Goal: Task Accomplishment & Management: Complete application form

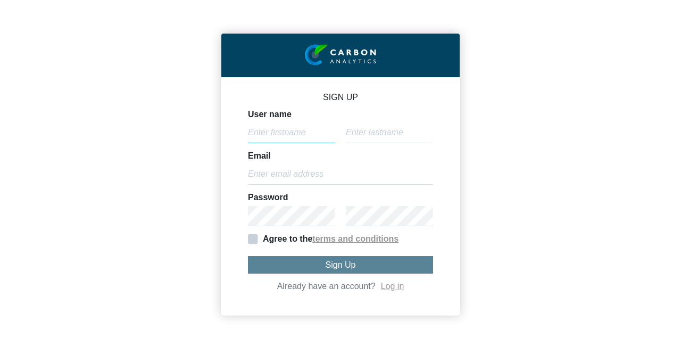
click at [270, 126] on input "User name" at bounding box center [291, 133] width 87 height 20
click at [359, 237] on link "terms and conditions" at bounding box center [355, 238] width 86 height 9
click at [392, 284] on link "Log in" at bounding box center [392, 285] width 23 height 9
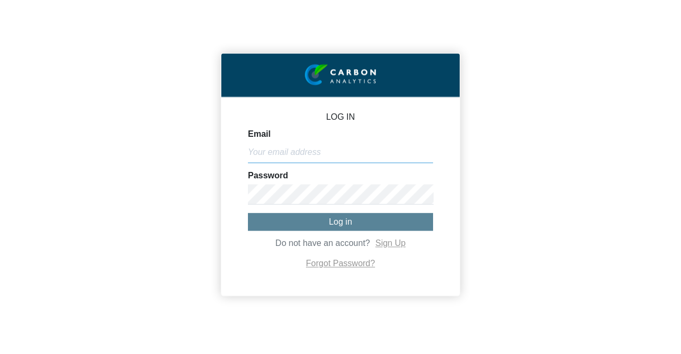
type input "[EMAIL_ADDRESS][DOMAIN_NAME]"
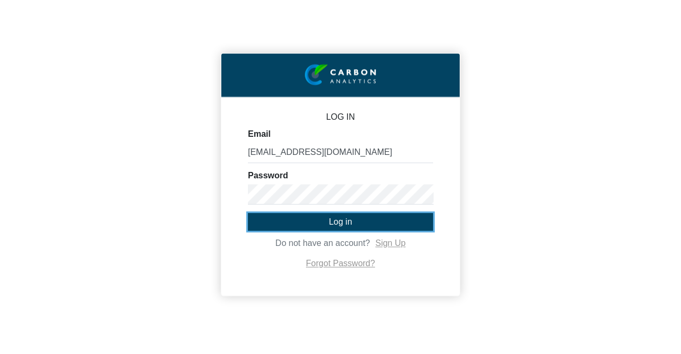
click at [379, 216] on button "Log in" at bounding box center [340, 222] width 185 height 18
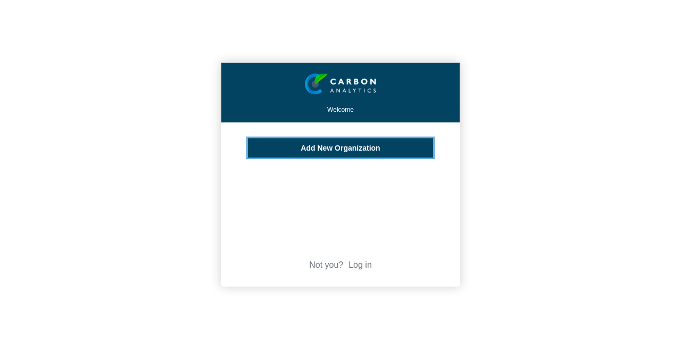
click at [341, 145] on span "Add New Organization" at bounding box center [339, 148] width 79 height 9
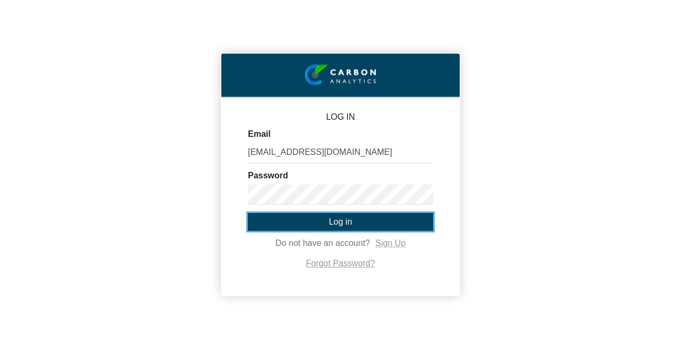
click at [333, 217] on span "Log in" at bounding box center [340, 221] width 23 height 9
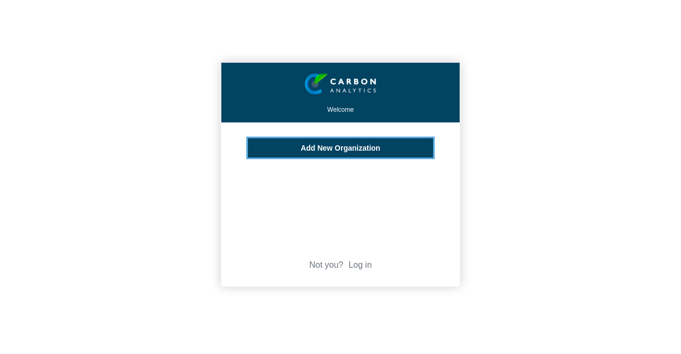
click at [306, 142] on button "Add New Organization" at bounding box center [340, 147] width 185 height 19
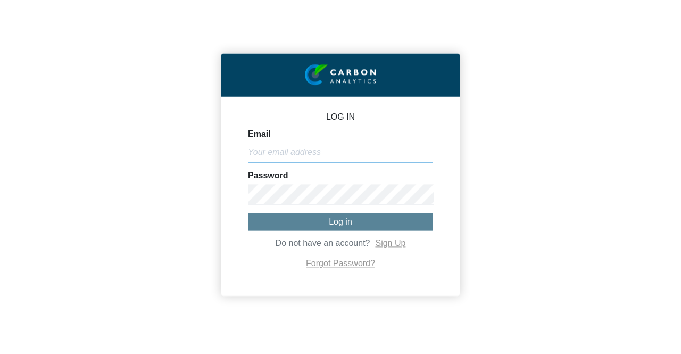
type input "[EMAIL_ADDRESS][DOMAIN_NAME]"
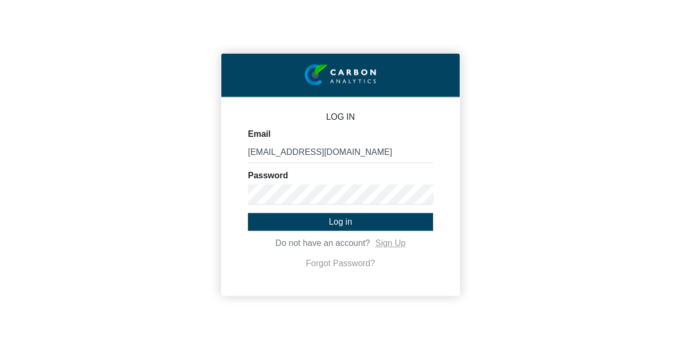
click at [334, 264] on link "Forgot Password?" at bounding box center [340, 262] width 69 height 9
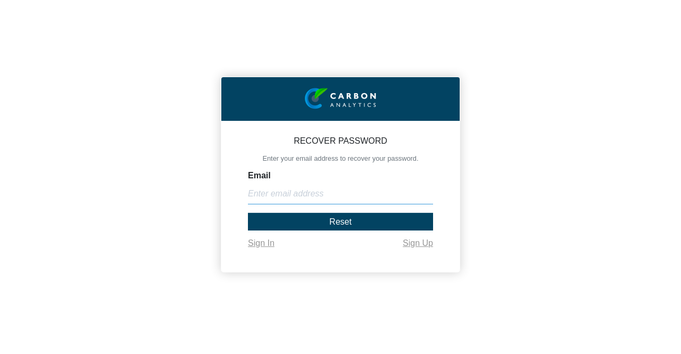
click at [355, 195] on input "Email" at bounding box center [340, 193] width 185 height 20
type input "[EMAIL_ADDRESS][DOMAIN_NAME]"
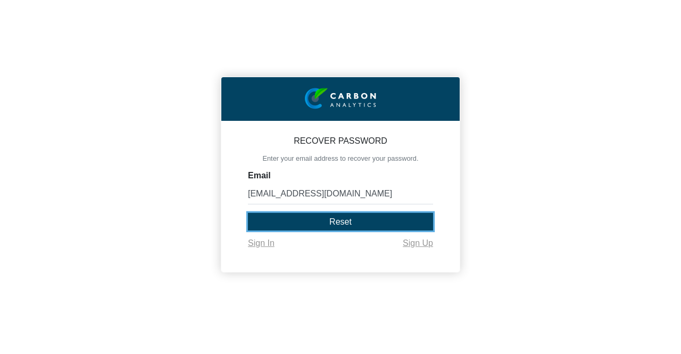
click at [340, 223] on span "Reset" at bounding box center [340, 220] width 22 height 9
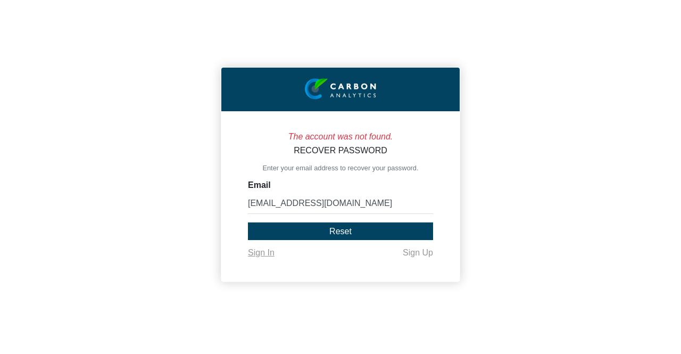
click at [413, 251] on link "Sign Up" at bounding box center [417, 252] width 30 height 9
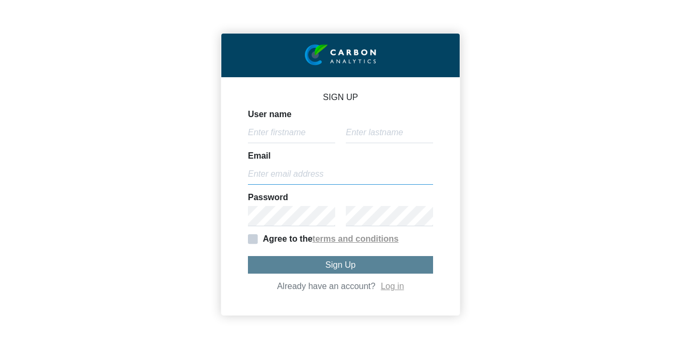
type input "[EMAIL_ADDRESS][DOMAIN_NAME]"
click at [182, 219] on div "SIGN UP User name Email [EMAIL_ADDRESS][DOMAIN_NAME] Password Agree to the term…" at bounding box center [340, 177] width 681 height 354
click at [531, 223] on div "SIGN UP User name Email [EMAIL_ADDRESS][DOMAIN_NAME] Password Agree to the term…" at bounding box center [340, 177] width 681 height 354
click at [254, 239] on span "Agree to the" at bounding box center [280, 238] width 64 height 9
click at [0, 0] on input "Agree to the terms and conditions" at bounding box center [0, 0] width 0 height 0
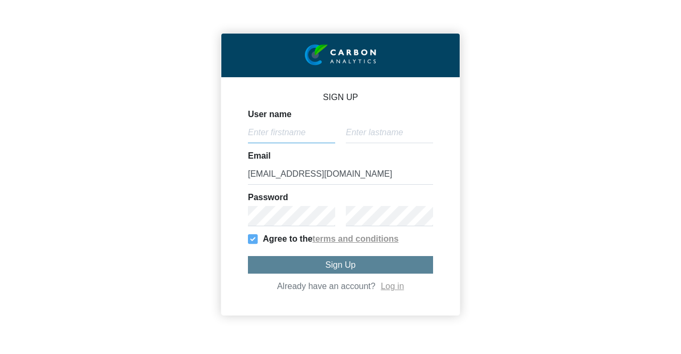
click at [276, 127] on input "User name" at bounding box center [291, 133] width 87 height 20
type input "[PERSON_NAME]"
click at [372, 127] on input "text" at bounding box center [389, 133] width 87 height 20
type input "[PERSON_NAME]"
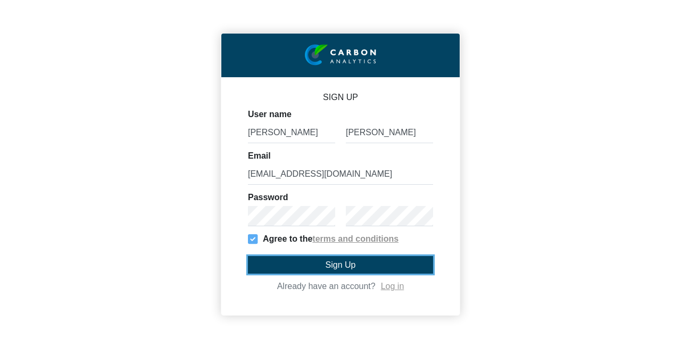
click at [393, 258] on button "Sign Up" at bounding box center [340, 265] width 185 height 18
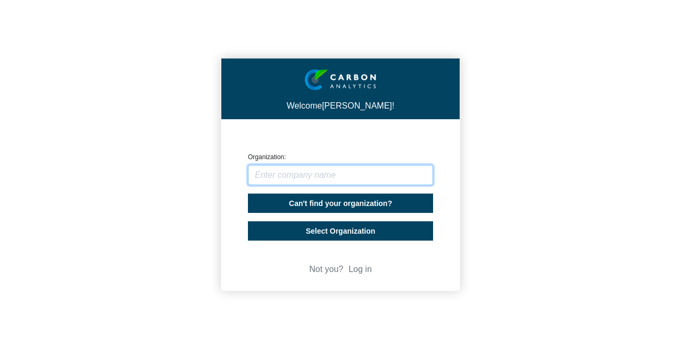
click at [348, 176] on input "text" at bounding box center [340, 175] width 185 height 20
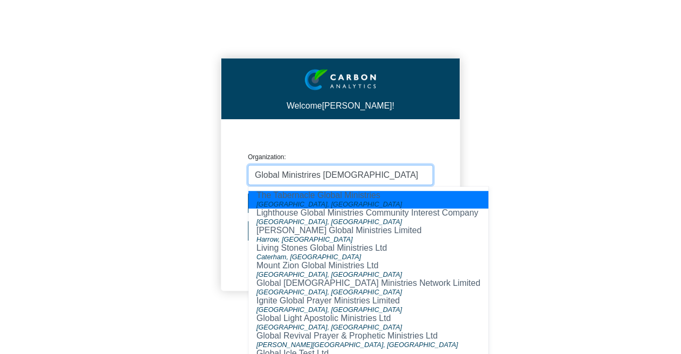
scroll to position [0, 6]
drag, startPoint x: 303, startPoint y: 175, endPoint x: 570, endPoint y: 138, distance: 269.4
click at [570, 138] on div "Welcome [PERSON_NAME]! CREATE ORGANIZATION Organization: Global Ministrires The…" at bounding box center [340, 177] width 681 height 354
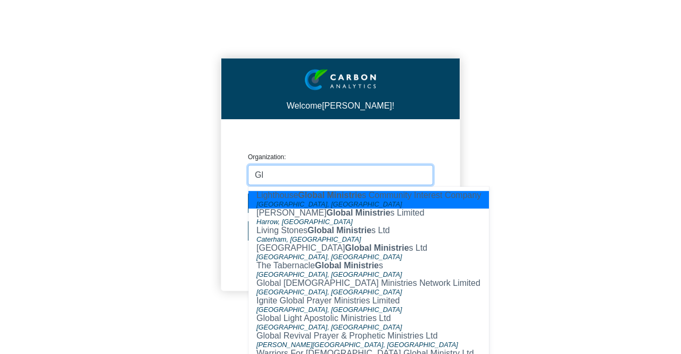
type input "G"
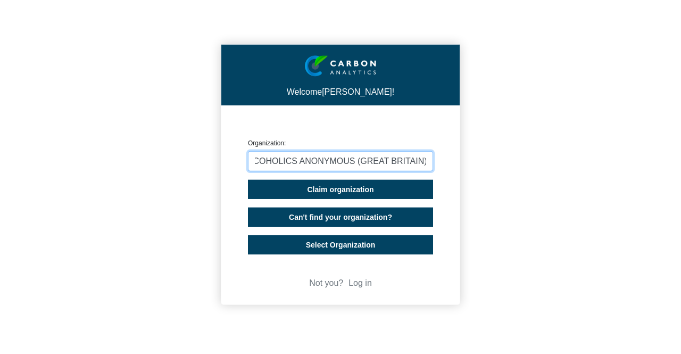
scroll to position [0, 199]
drag, startPoint x: 254, startPoint y: 162, endPoint x: 430, endPoint y: 152, distance: 176.3
click at [430, 152] on input "GENERAL SERVICE BOARD OF ALCOHOLICS ANONYMOUS (GREAT BRITAIN) LIMITED(THE)" at bounding box center [340, 161] width 185 height 20
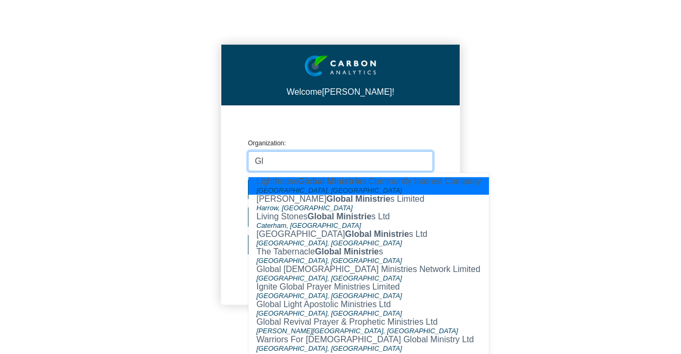
type input "G"
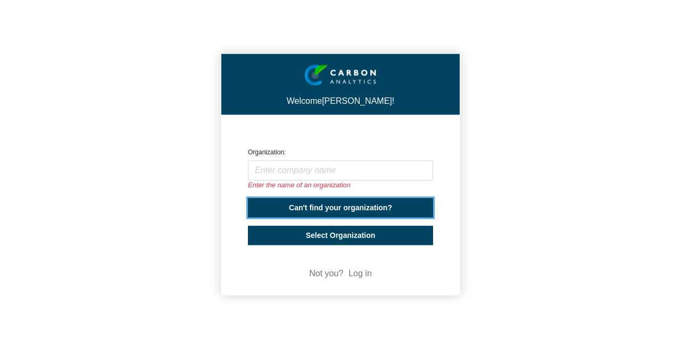
click at [334, 207] on span "Can't find your organization?" at bounding box center [340, 207] width 103 height 9
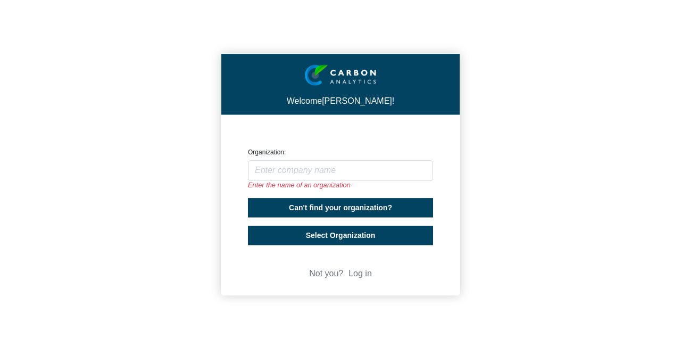
select select "[GEOGRAPHIC_DATA]"
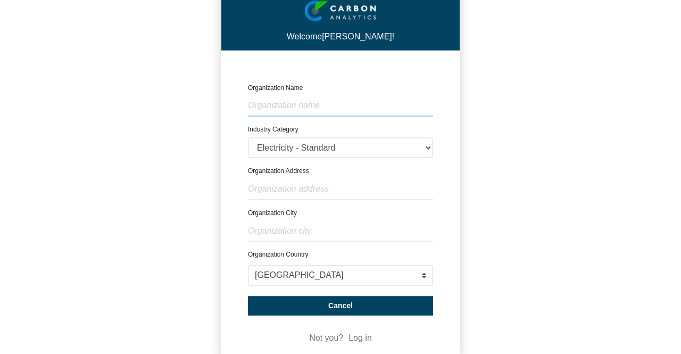
click at [355, 109] on input "text" at bounding box center [340, 106] width 185 height 20
type input "Global Ministries - The [DEMOGRAPHIC_DATA]"
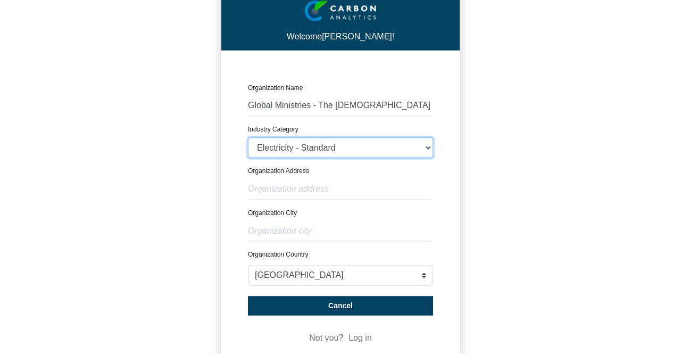
click at [387, 146] on select "Electricity - Standard Electricity - 100% Renewable Electricity - Transmission …" at bounding box center [340, 148] width 185 height 20
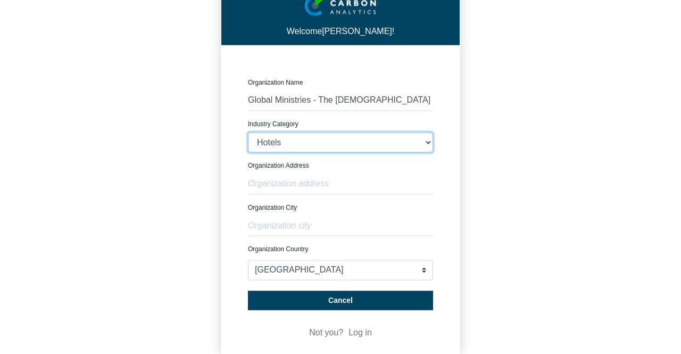
click at [337, 135] on select "Electricity - Standard Electricity - 100% Renewable Electricity - Transmission …" at bounding box center [340, 142] width 185 height 20
select select "Other Community, Social and Personal Services"
click at [248, 132] on select "Electricity - Standard Electricity - 100% Renewable Electricity - Transmission …" at bounding box center [340, 142] width 185 height 20
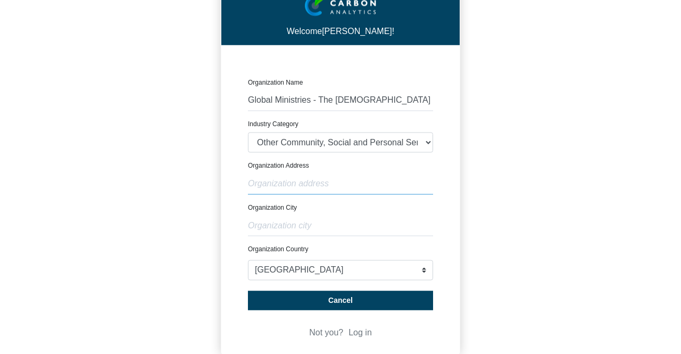
click at [341, 186] on input "text" at bounding box center [340, 184] width 185 height 20
type input "[STREET_ADDRESS][PERSON_NAME][PERSON_NAME]"
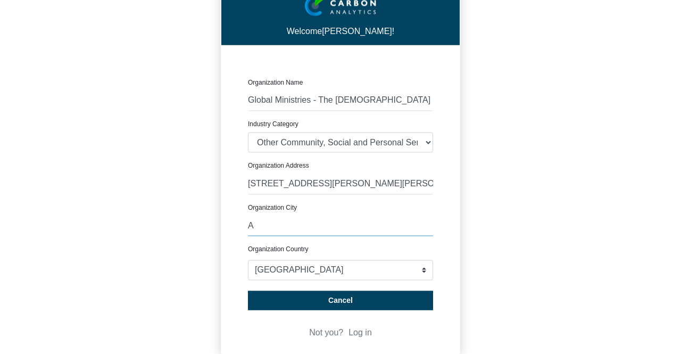
scroll to position [0, 0]
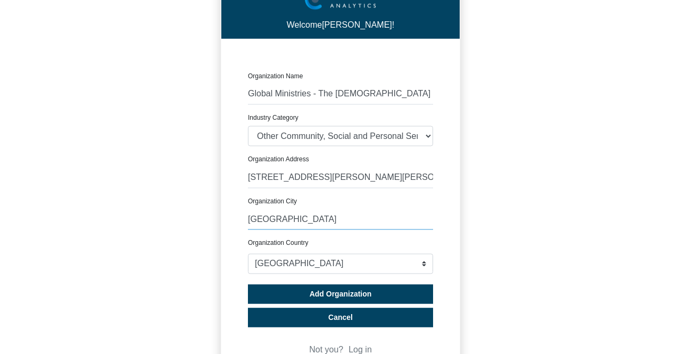
type input "[GEOGRAPHIC_DATA]"
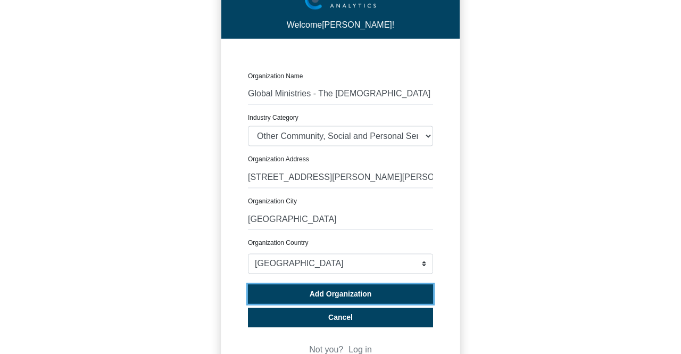
click at [381, 295] on button "Add Organization" at bounding box center [340, 293] width 185 height 19
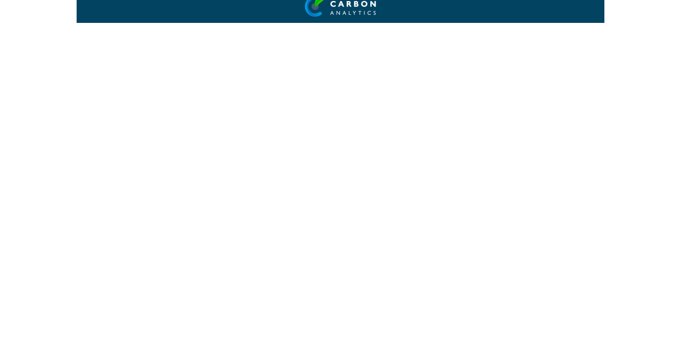
scroll to position [127, 0]
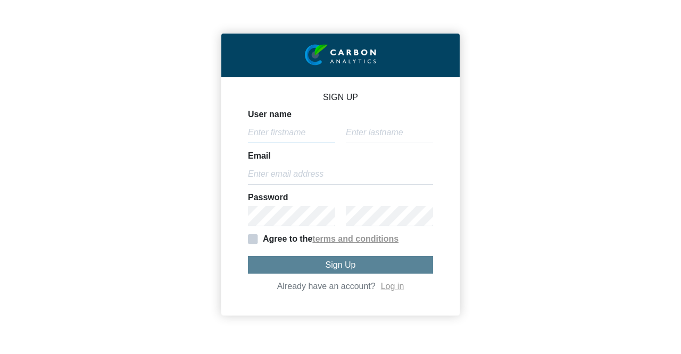
click at [305, 128] on input "User name" at bounding box center [291, 133] width 87 height 20
type input "[PERSON_NAME]"
click at [362, 134] on input "text" at bounding box center [389, 133] width 87 height 20
type input "[PERSON_NAME]"
click at [355, 171] on input "Email" at bounding box center [340, 174] width 185 height 20
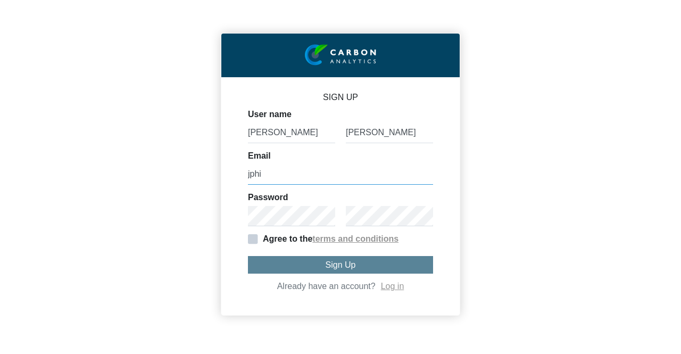
drag, startPoint x: 339, startPoint y: 184, endPoint x: 344, endPoint y: 192, distance: 9.3
click at [343, 192] on form "User name Jenny Phillips Email jphi Password Agree to the terms and conditions …" at bounding box center [340, 200] width 185 height 181
click at [295, 174] on input "jphi" at bounding box center [340, 174] width 185 height 20
type input "j"
type input "[EMAIL_ADDRESS][DOMAIN_NAME]"
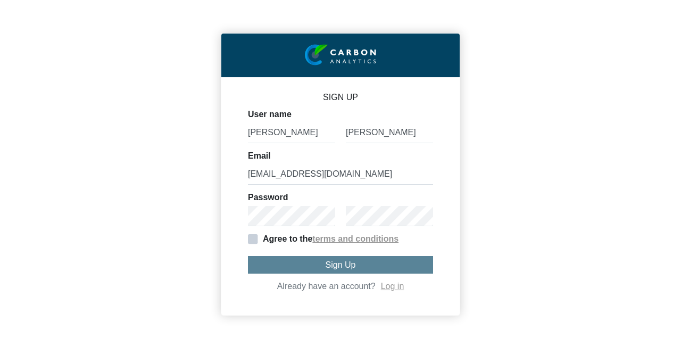
click at [250, 241] on span "Agree to the" at bounding box center [280, 238] width 64 height 9
click at [0, 0] on input "Agree to the terms and conditions" at bounding box center [0, 0] width 0 height 0
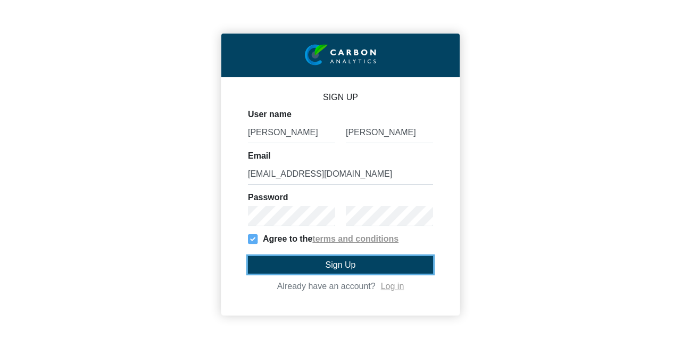
click at [306, 265] on button "Sign Up" at bounding box center [340, 265] width 185 height 18
type input "environment"
type input "[EMAIL_ADDRESS][DOMAIN_NAME]"
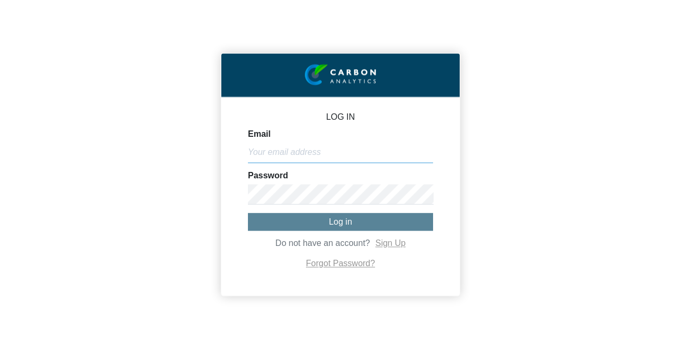
type input "[EMAIL_ADDRESS][DOMAIN_NAME]"
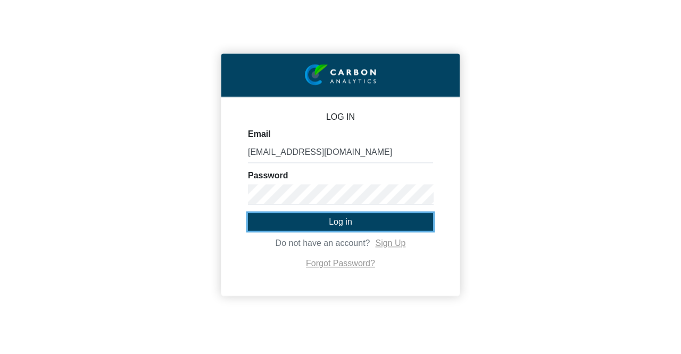
click at [351, 218] on span "Log in" at bounding box center [340, 221] width 23 height 9
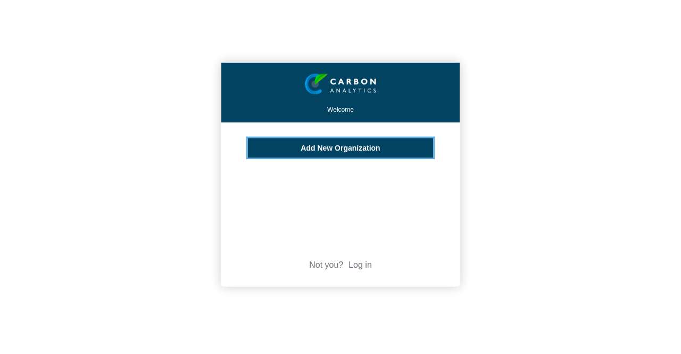
click at [354, 144] on span "Add New Organization" at bounding box center [339, 148] width 79 height 9
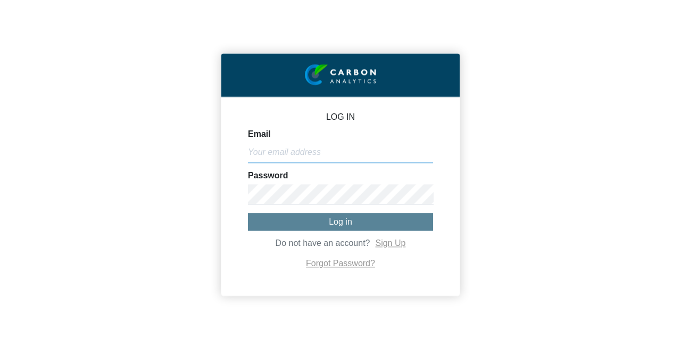
type input "[EMAIL_ADDRESS][DOMAIN_NAME]"
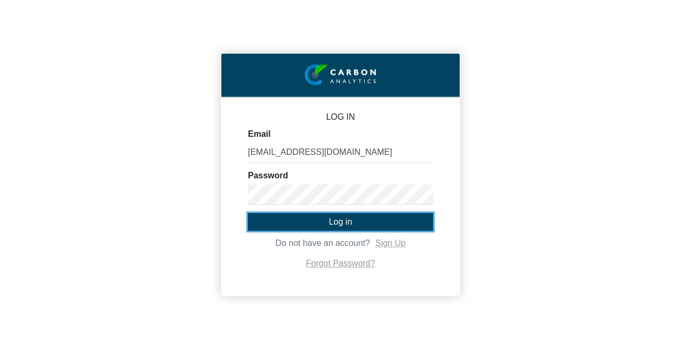
click at [368, 217] on button "Log in" at bounding box center [340, 222] width 185 height 18
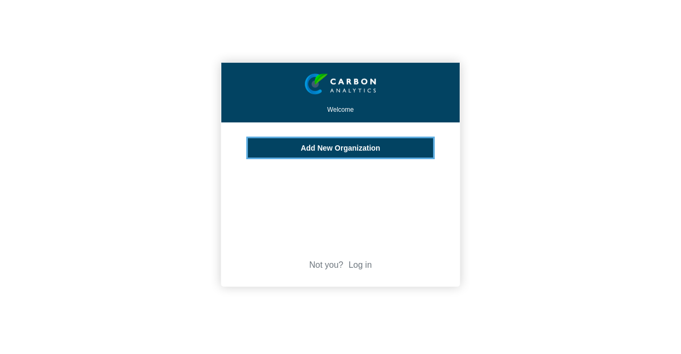
click at [386, 148] on button "Add New Organization" at bounding box center [340, 147] width 185 height 19
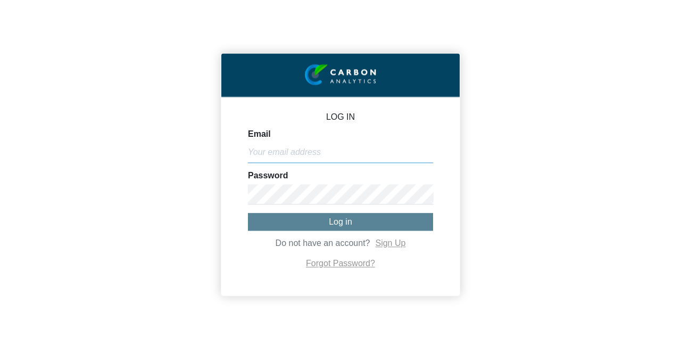
type input "[EMAIL_ADDRESS][DOMAIN_NAME]"
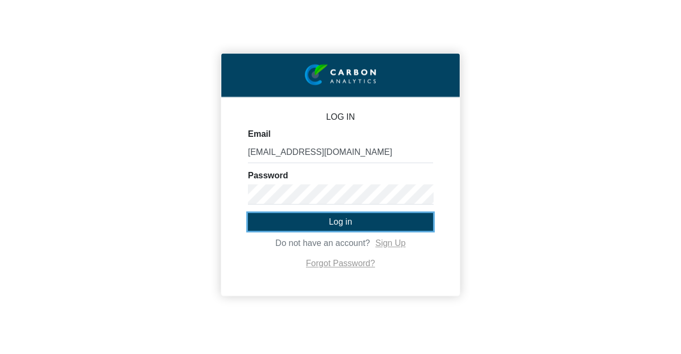
click at [387, 228] on button "Log in" at bounding box center [340, 222] width 185 height 18
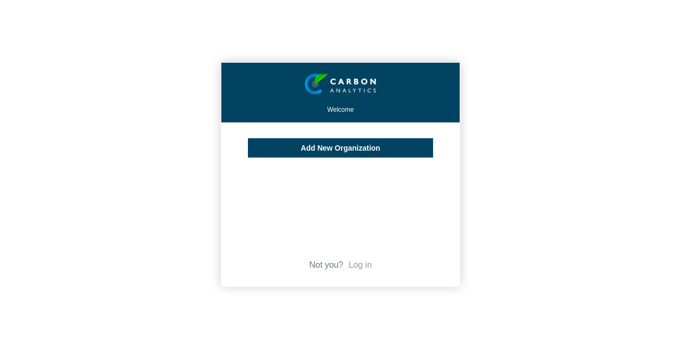
click at [365, 266] on link "Log in" at bounding box center [359, 264] width 23 height 9
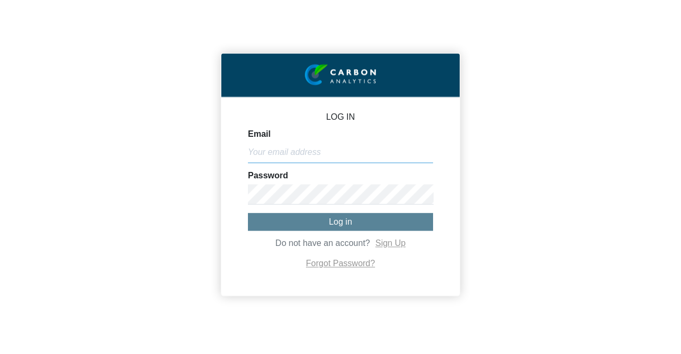
type input "[EMAIL_ADDRESS][DOMAIN_NAME]"
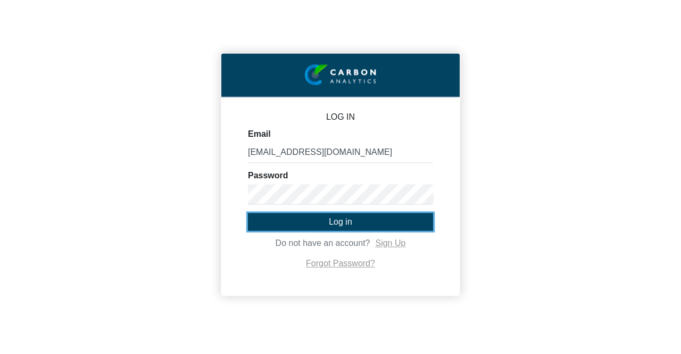
click at [379, 225] on button "Log in" at bounding box center [340, 222] width 185 height 18
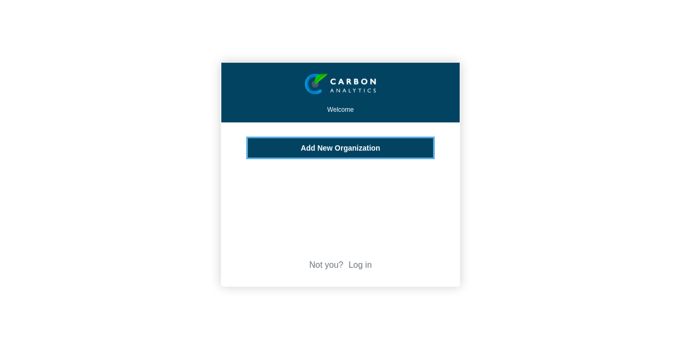
click at [313, 147] on span "Add New Organization" at bounding box center [339, 148] width 79 height 9
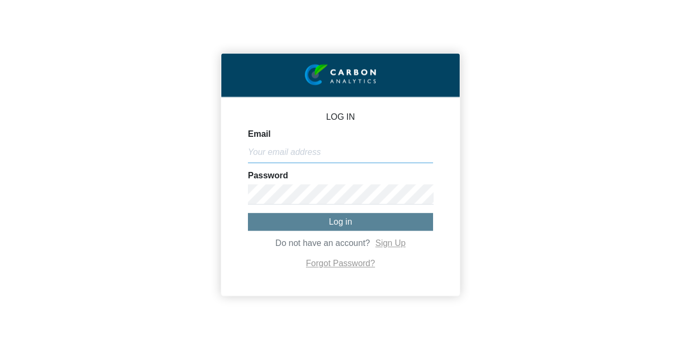
type input "[EMAIL_ADDRESS][DOMAIN_NAME]"
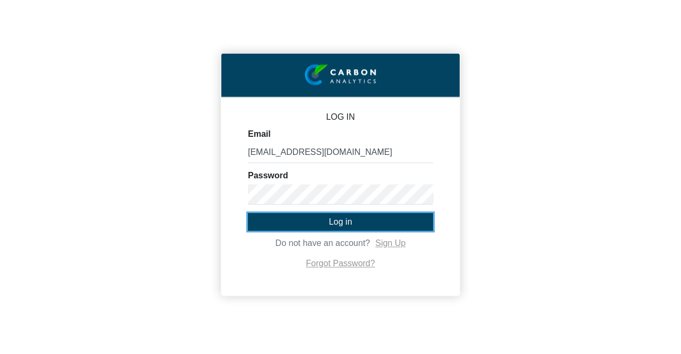
click at [323, 219] on button "Log in" at bounding box center [340, 222] width 185 height 18
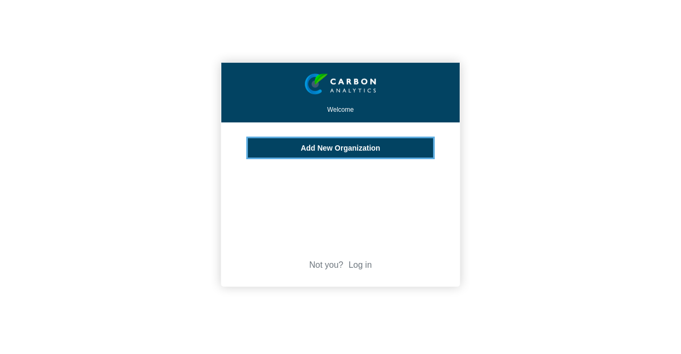
click at [396, 144] on button "Add New Organization" at bounding box center [340, 147] width 185 height 19
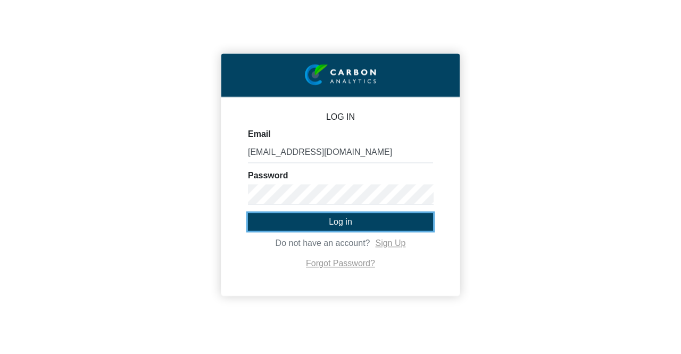
click at [364, 222] on button "Log in" at bounding box center [340, 222] width 185 height 18
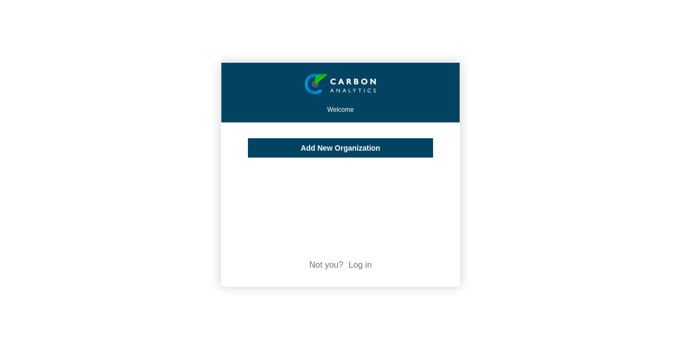
click at [331, 263] on span "Not you?" at bounding box center [326, 264] width 34 height 9
click at [363, 267] on link "Log in" at bounding box center [359, 264] width 23 height 9
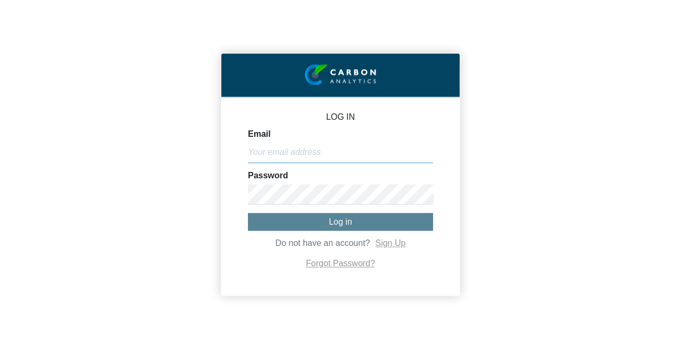
type input "[EMAIL_ADDRESS][DOMAIN_NAME]"
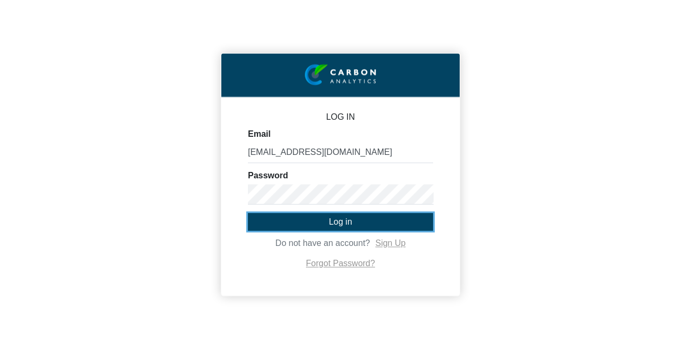
click at [320, 217] on button "Log in" at bounding box center [340, 222] width 185 height 18
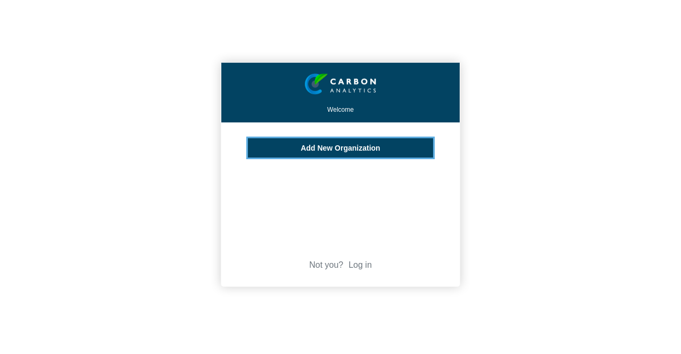
click at [387, 144] on button "Add New Organization" at bounding box center [340, 147] width 185 height 19
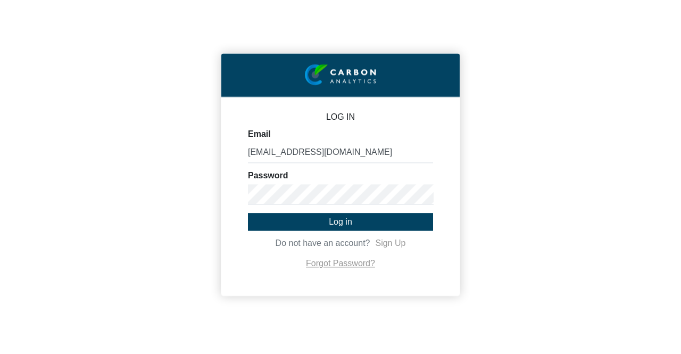
click at [392, 243] on link "Sign Up" at bounding box center [390, 242] width 30 height 9
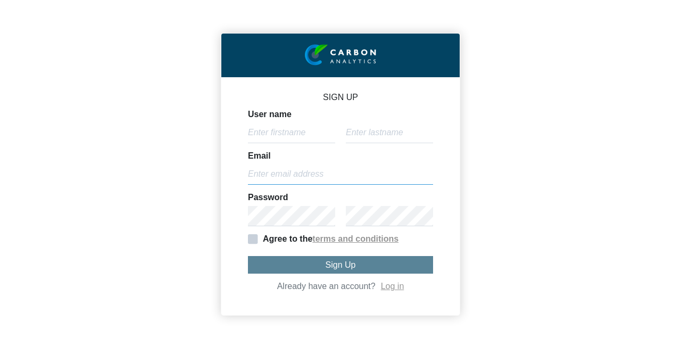
type input "[EMAIL_ADDRESS][DOMAIN_NAME]"
click at [296, 129] on input "User name" at bounding box center [291, 133] width 87 height 20
type input "[PERSON_NAME]"
click at [256, 237] on span "Agree to the" at bounding box center [280, 238] width 64 height 9
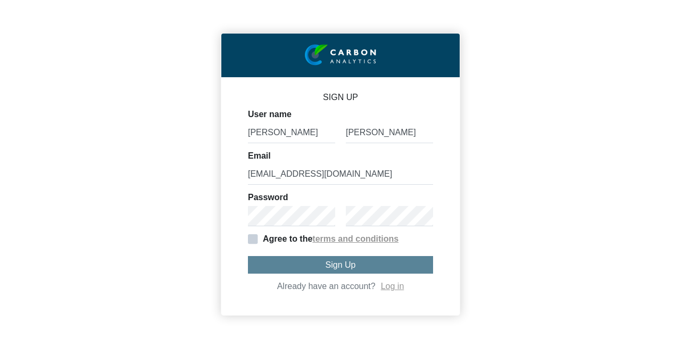
click at [0, 0] on input "Agree to the terms and conditions" at bounding box center [0, 0] width 0 height 0
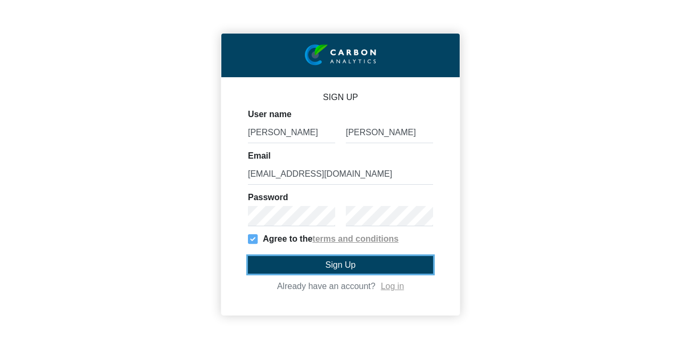
click at [310, 266] on button "Sign Up" at bounding box center [340, 265] width 185 height 18
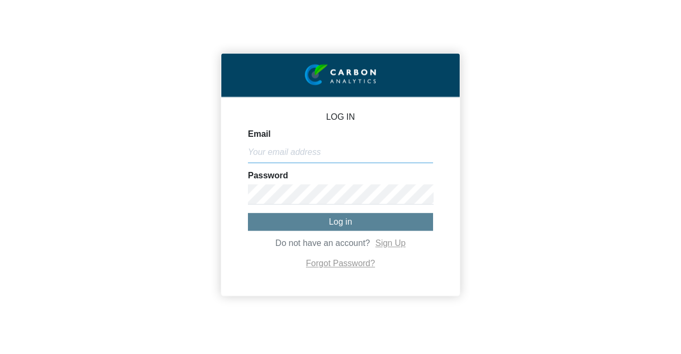
type input "[EMAIL_ADDRESS][DOMAIN_NAME]"
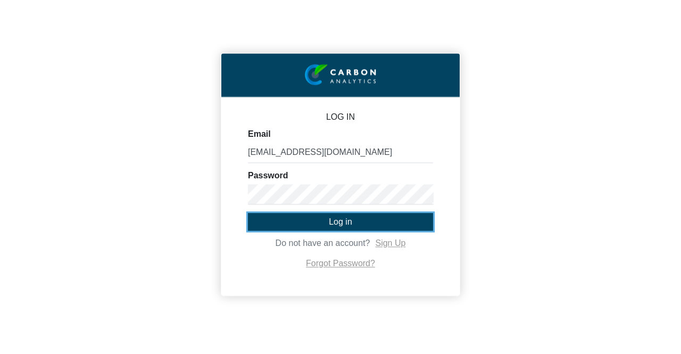
click at [404, 217] on button "Log in" at bounding box center [340, 222] width 185 height 18
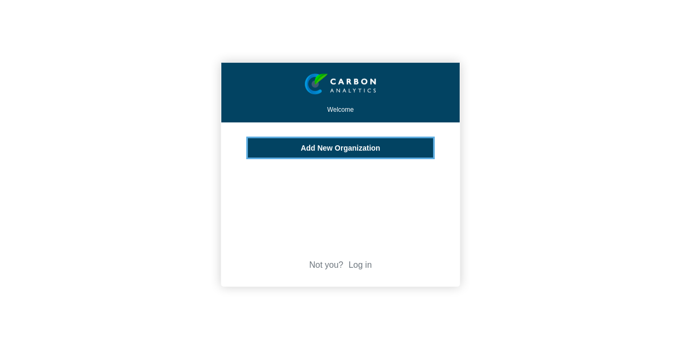
click at [381, 145] on button "Add New Organization" at bounding box center [340, 147] width 185 height 19
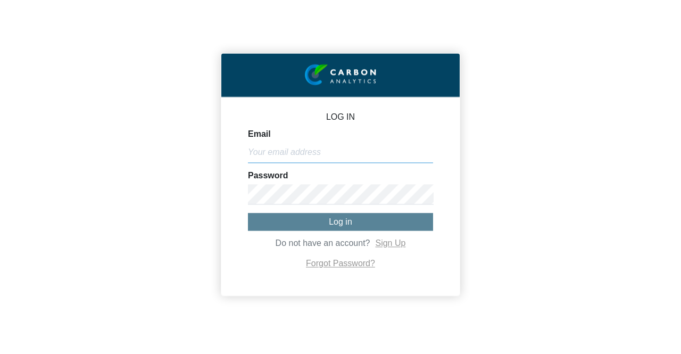
type input "[EMAIL_ADDRESS][DOMAIN_NAME]"
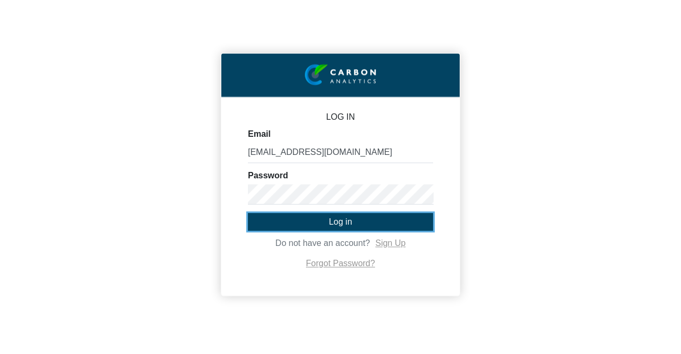
click at [354, 220] on button "Log in" at bounding box center [340, 222] width 185 height 18
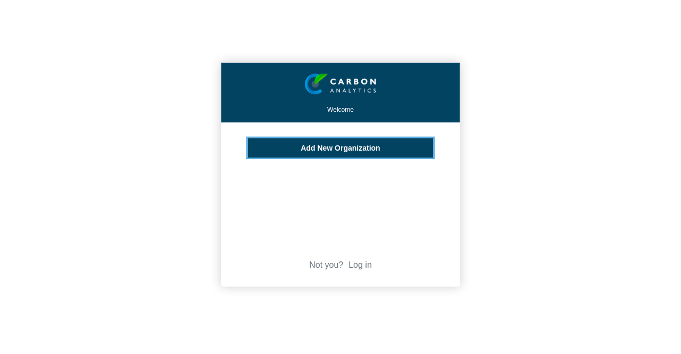
click at [306, 147] on span "Add New Organization" at bounding box center [339, 148] width 79 height 9
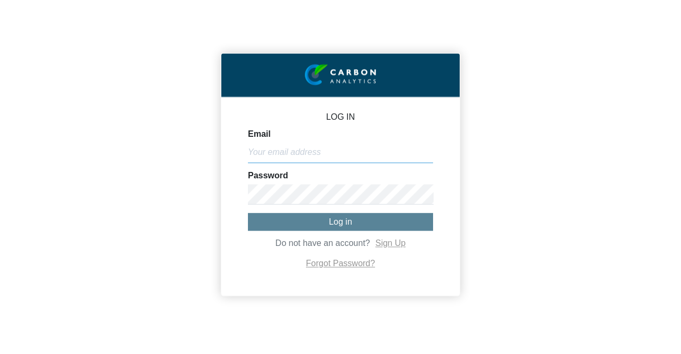
type input "[EMAIL_ADDRESS][DOMAIN_NAME]"
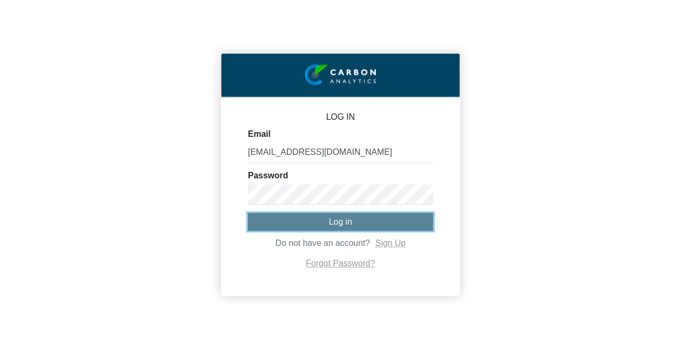
click at [331, 220] on span "Log in" at bounding box center [340, 221] width 23 height 9
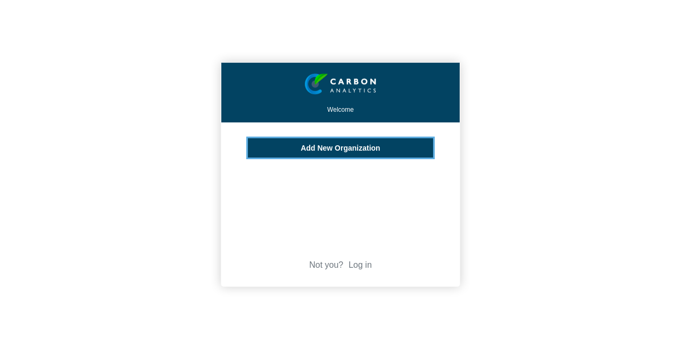
click at [332, 146] on span "Add New Organization" at bounding box center [339, 148] width 79 height 9
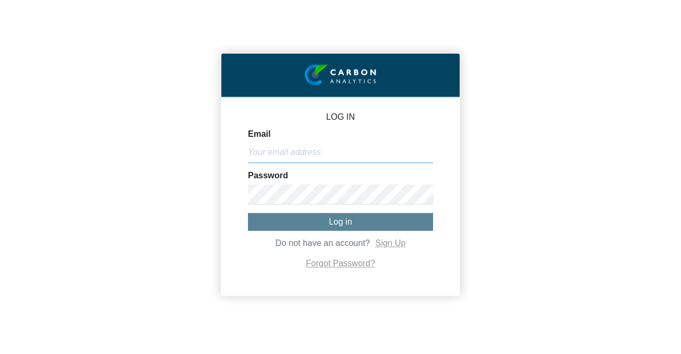
type input "[EMAIL_ADDRESS][DOMAIN_NAME]"
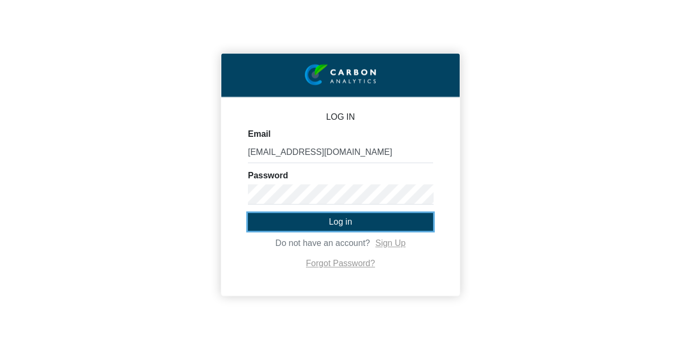
click at [363, 220] on button "Log in" at bounding box center [340, 222] width 185 height 18
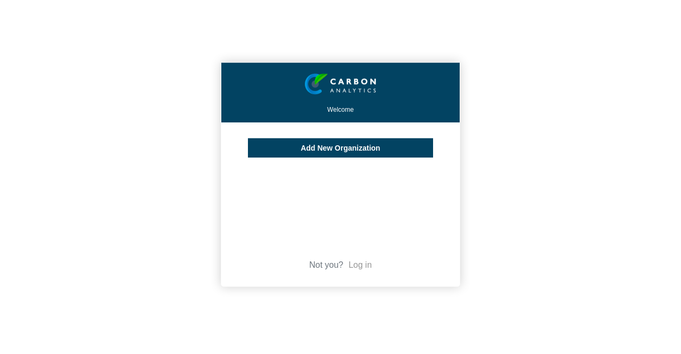
click at [370, 266] on link "Log in" at bounding box center [359, 264] width 23 height 9
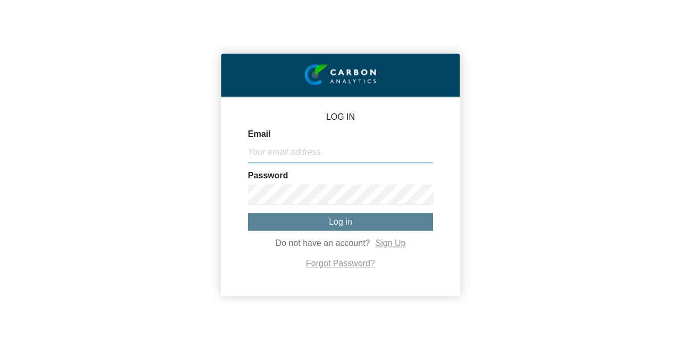
type input "[EMAIL_ADDRESS][DOMAIN_NAME]"
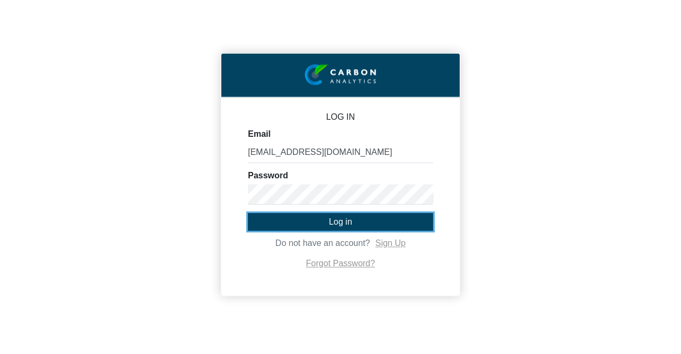
click at [358, 217] on button "Log in" at bounding box center [340, 222] width 185 height 18
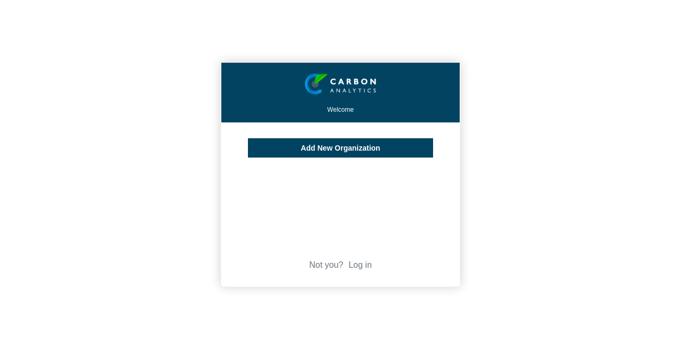
click at [354, 81] on img at bounding box center [340, 84] width 71 height 22
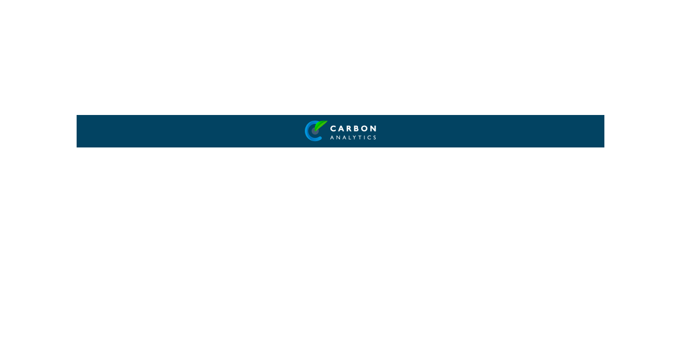
click at [330, 142] on img at bounding box center [340, 131] width 71 height 32
